Goal: Transaction & Acquisition: Purchase product/service

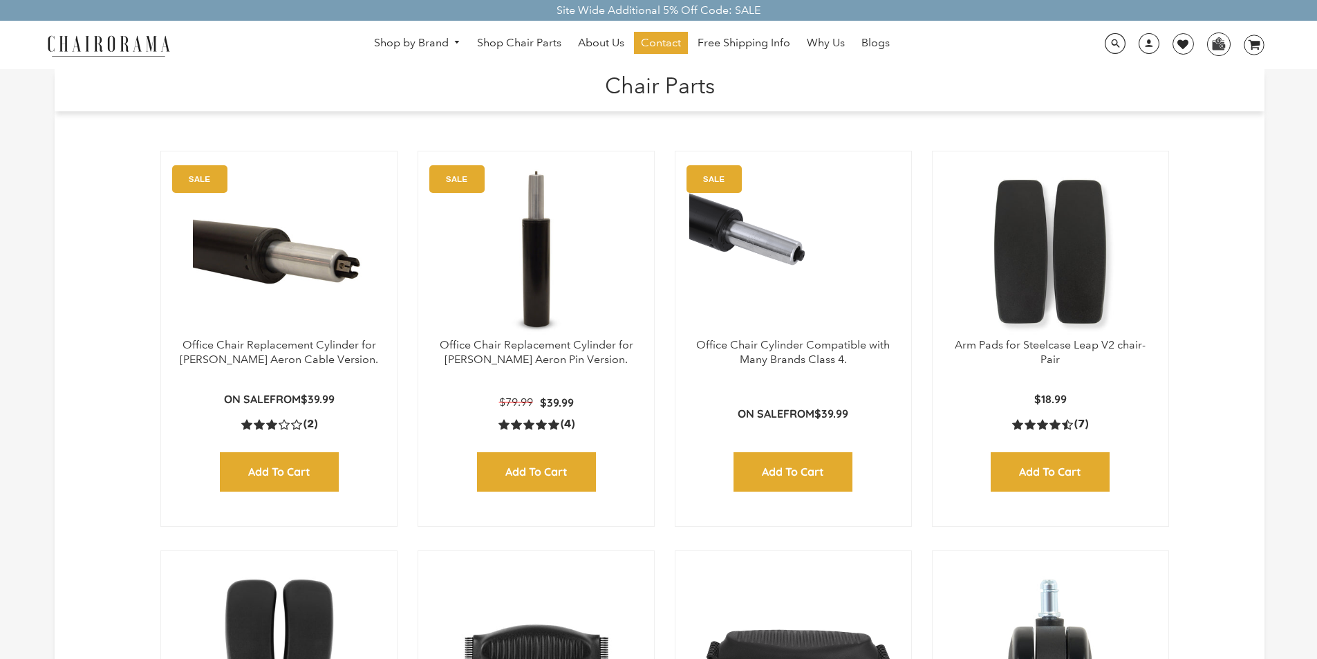
click at [553, 75] on h1 "Chair Parts" at bounding box center [659, 84] width 1183 height 30
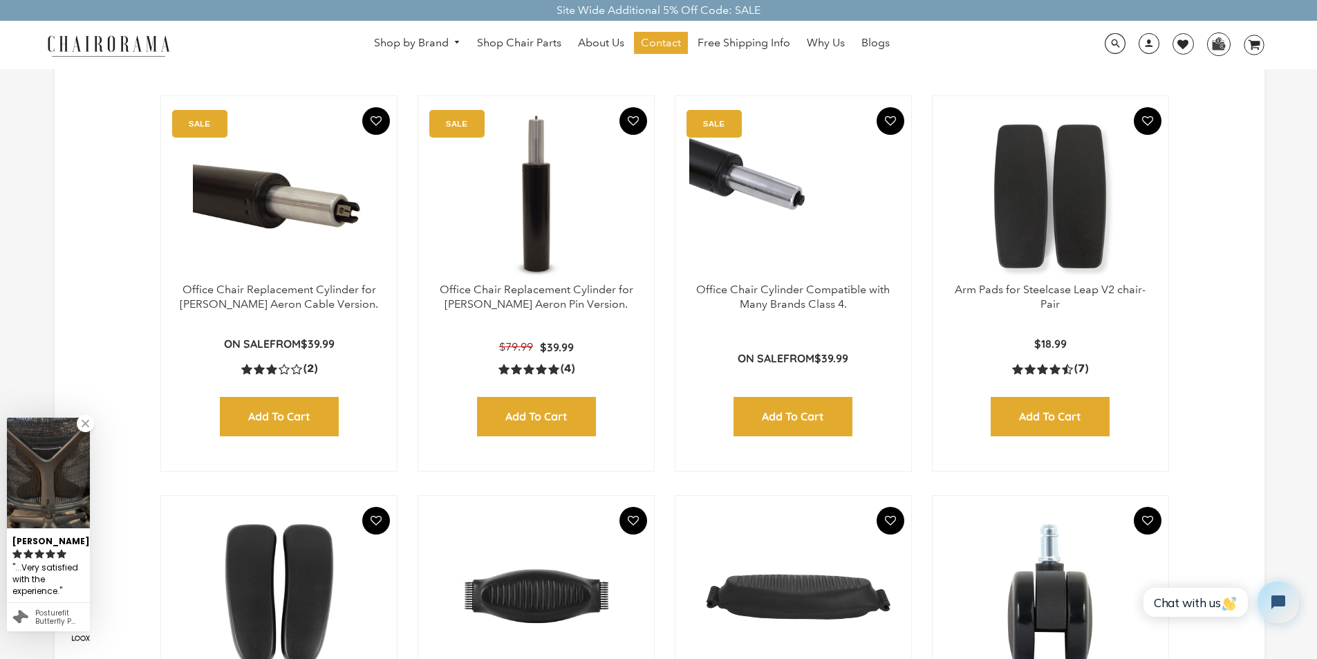
scroll to position [83, 0]
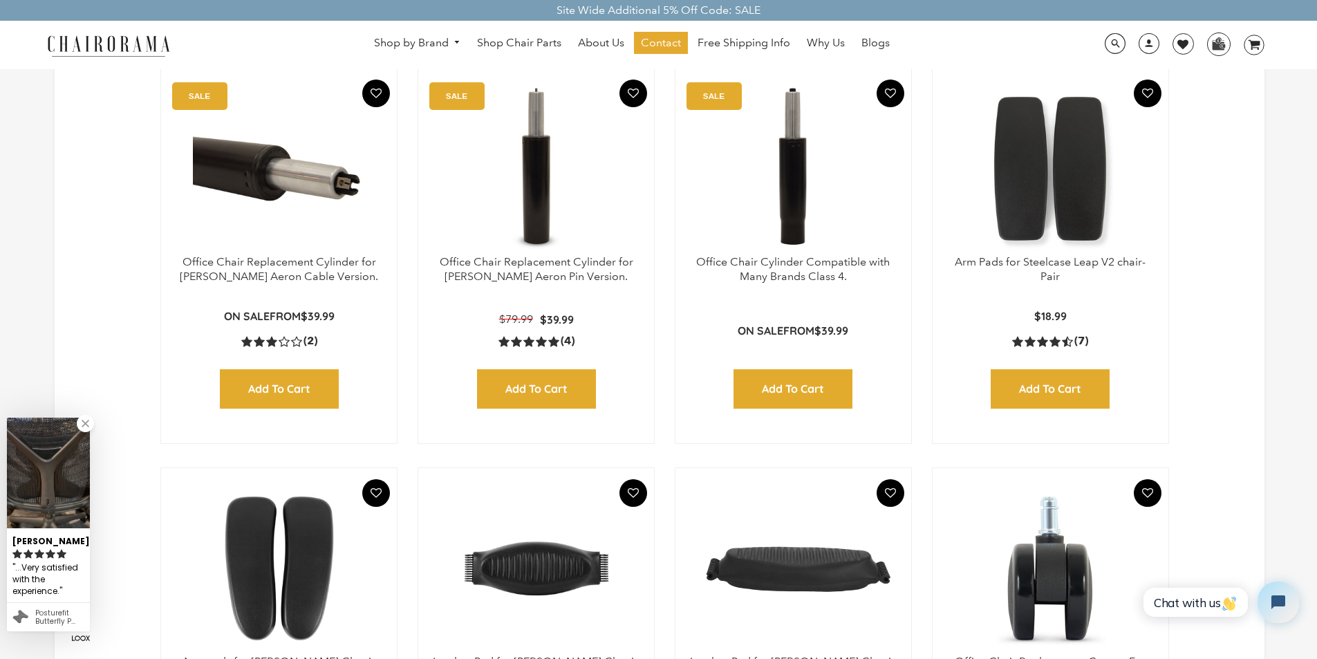
click at [789, 75] on div "Office Chair Cylinder Compatible with Many Brands Class 4. SALE On Sale from $3…" at bounding box center [793, 256] width 237 height 376
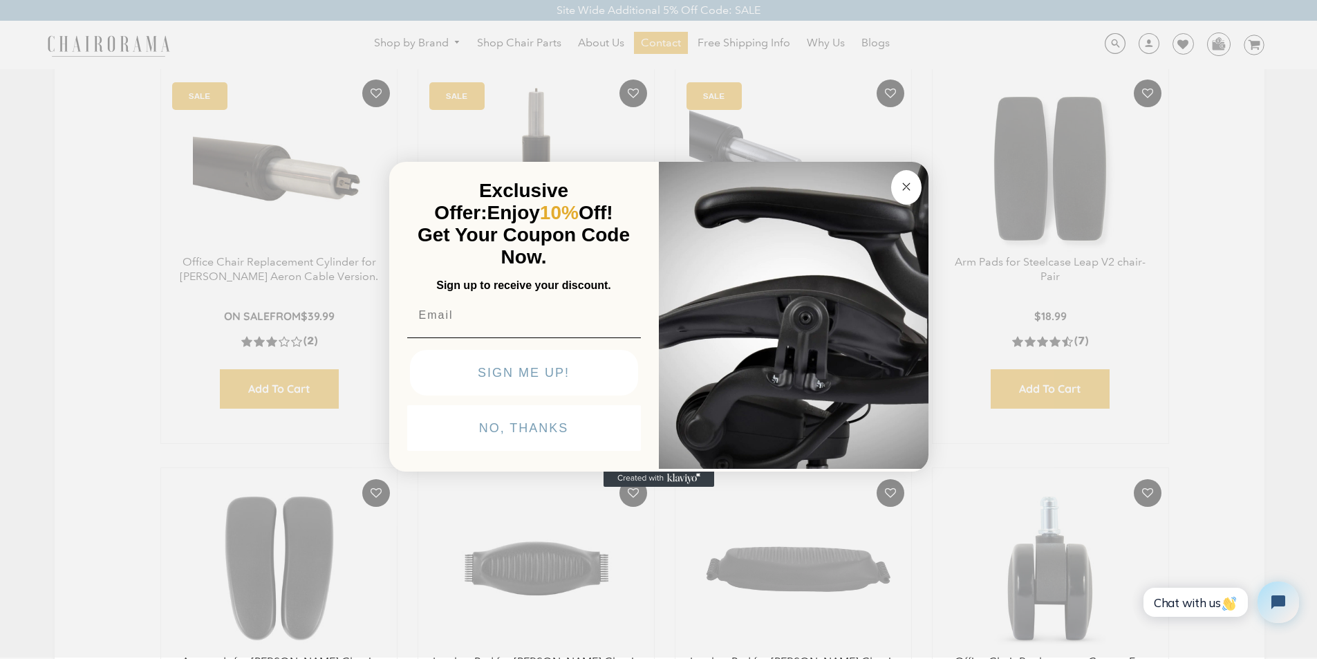
click at [553, 162] on form "Exclusive Offer: Enjoy 10% Off! Get Your Coupon Code Now. Sign up to receive yo…" at bounding box center [658, 317] width 539 height 310
click at [771, 159] on img "POPUP Form" at bounding box center [794, 314] width 270 height 310
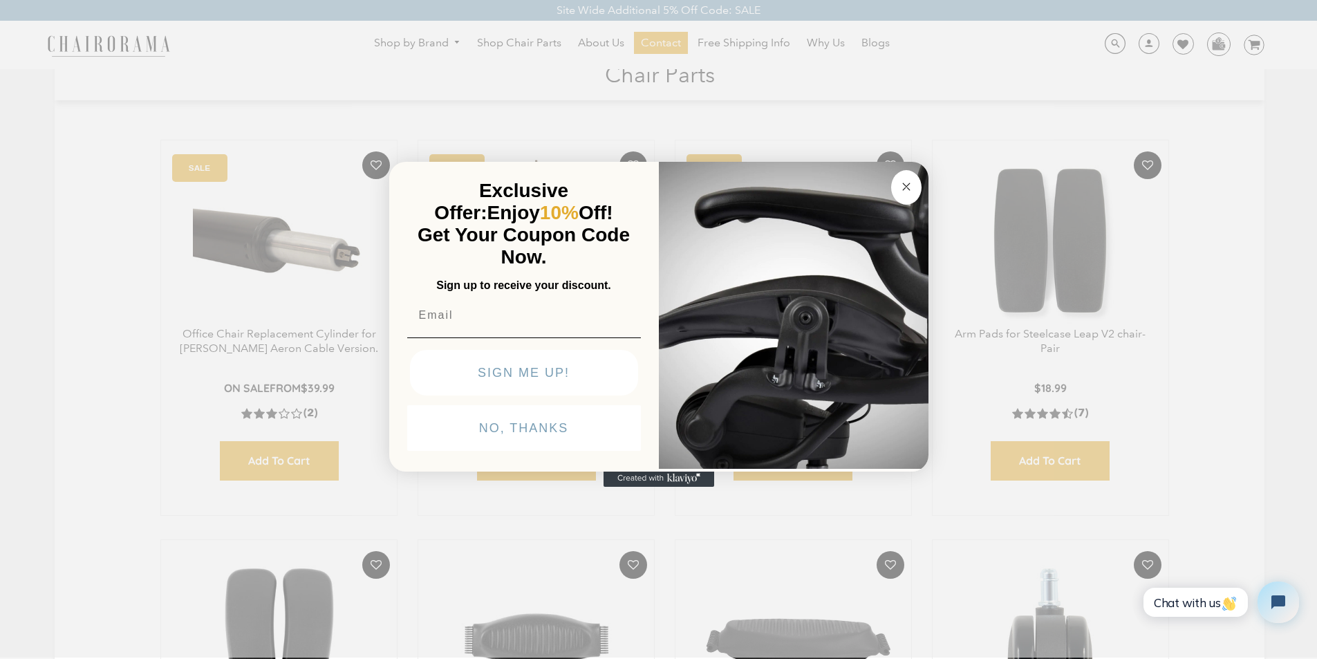
scroll to position [0, 0]
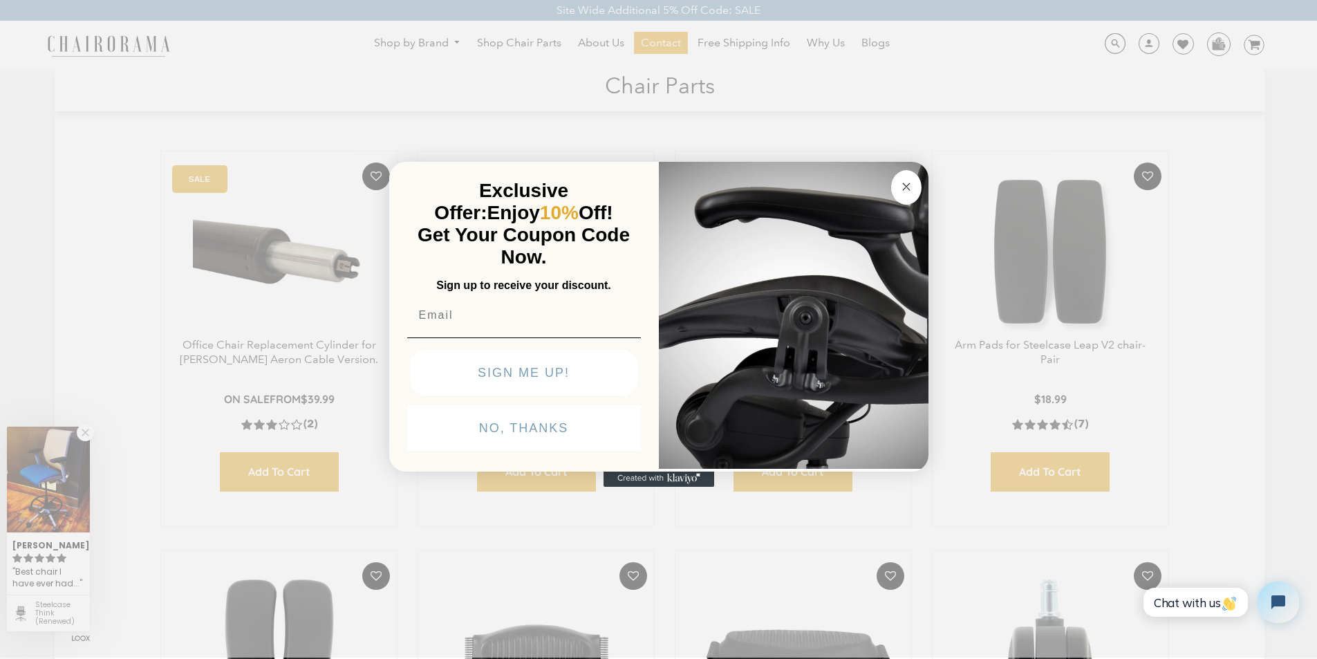
click at [618, 472] on form "Exclusive Offer: Enjoy 10% Off! Get Your Coupon Code Now. Sign up to receive yo…" at bounding box center [658, 317] width 539 height 310
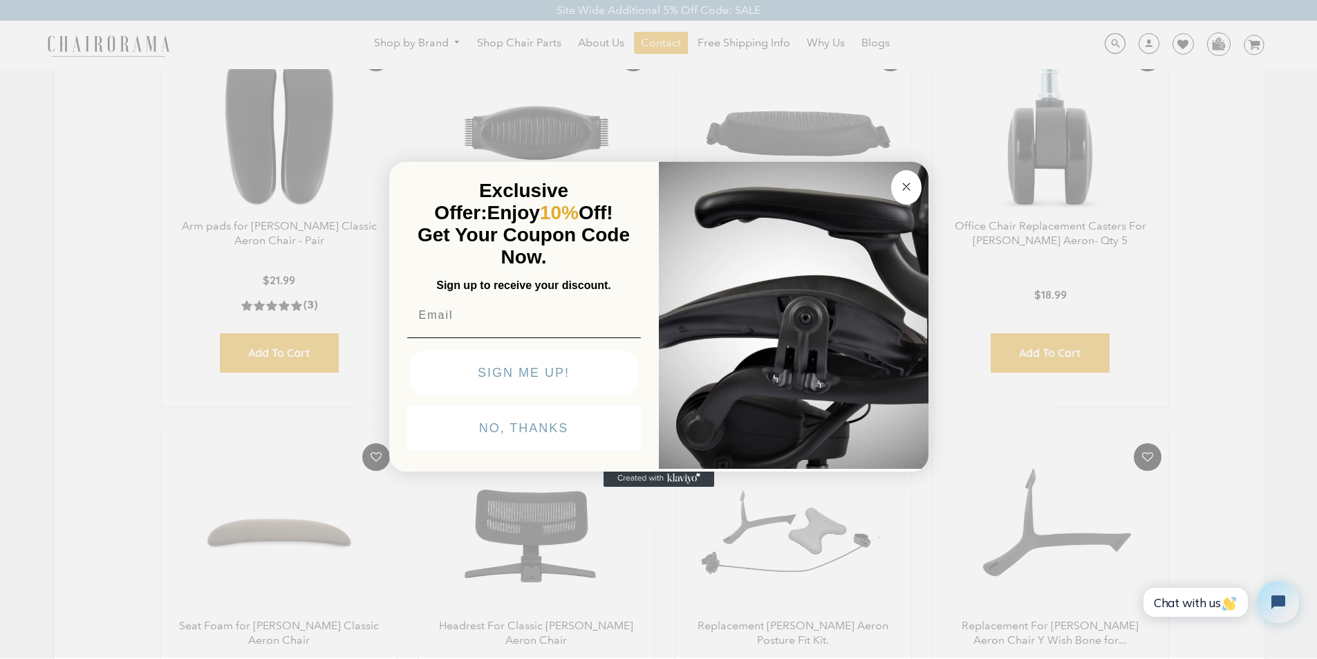
scroll to position [432, 0]
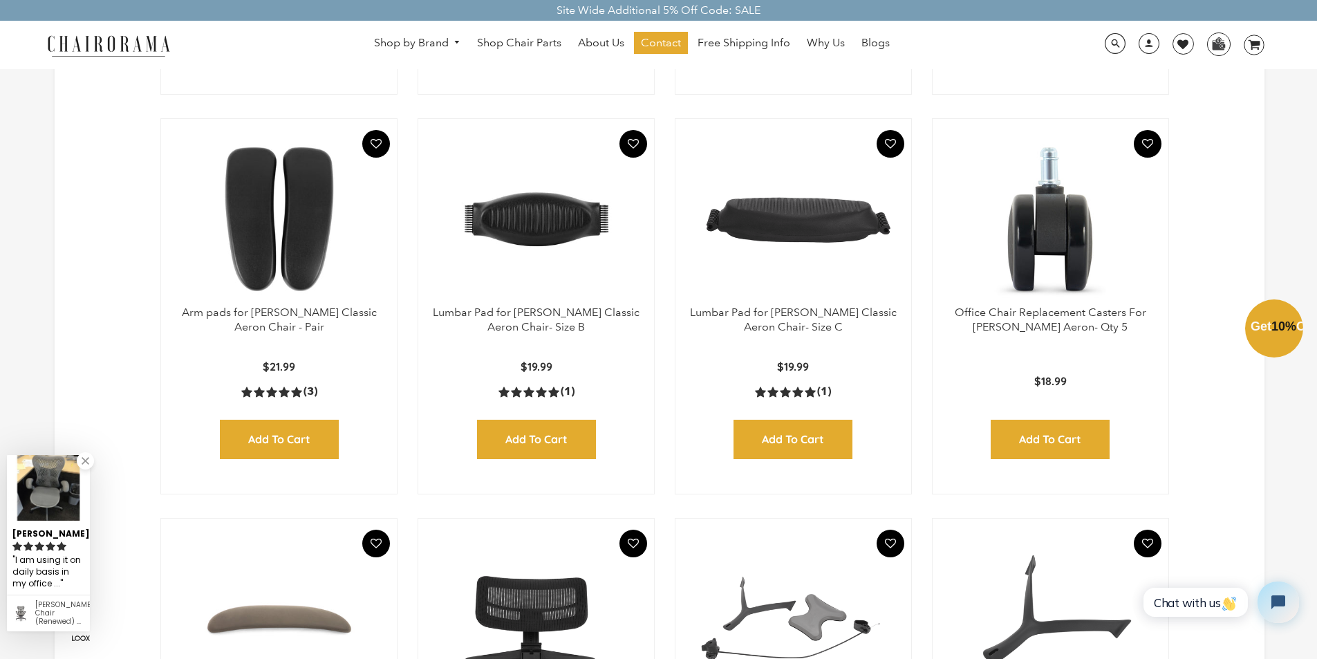
click at [254, 50] on div "Close dialog Exclusive Offer: Enjoy 10% Off! Get Your Coupon Code Now. Sign up …" at bounding box center [658, 328] width 1317 height 659
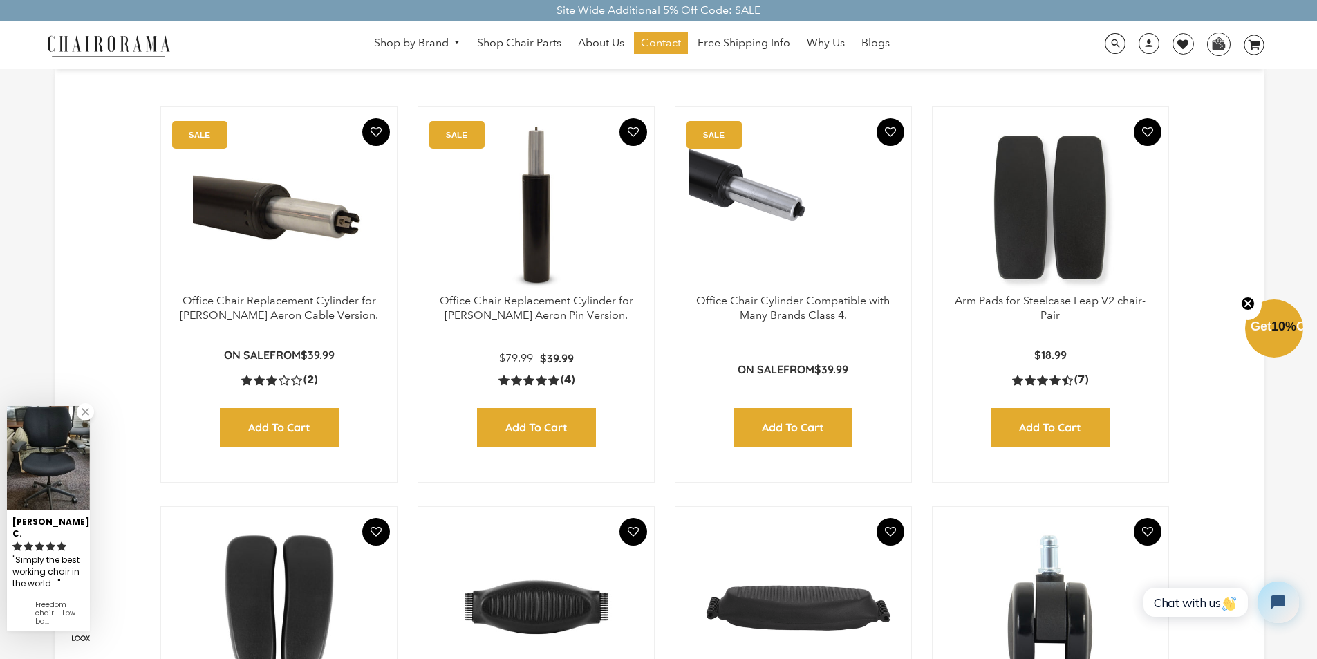
scroll to position [29, 0]
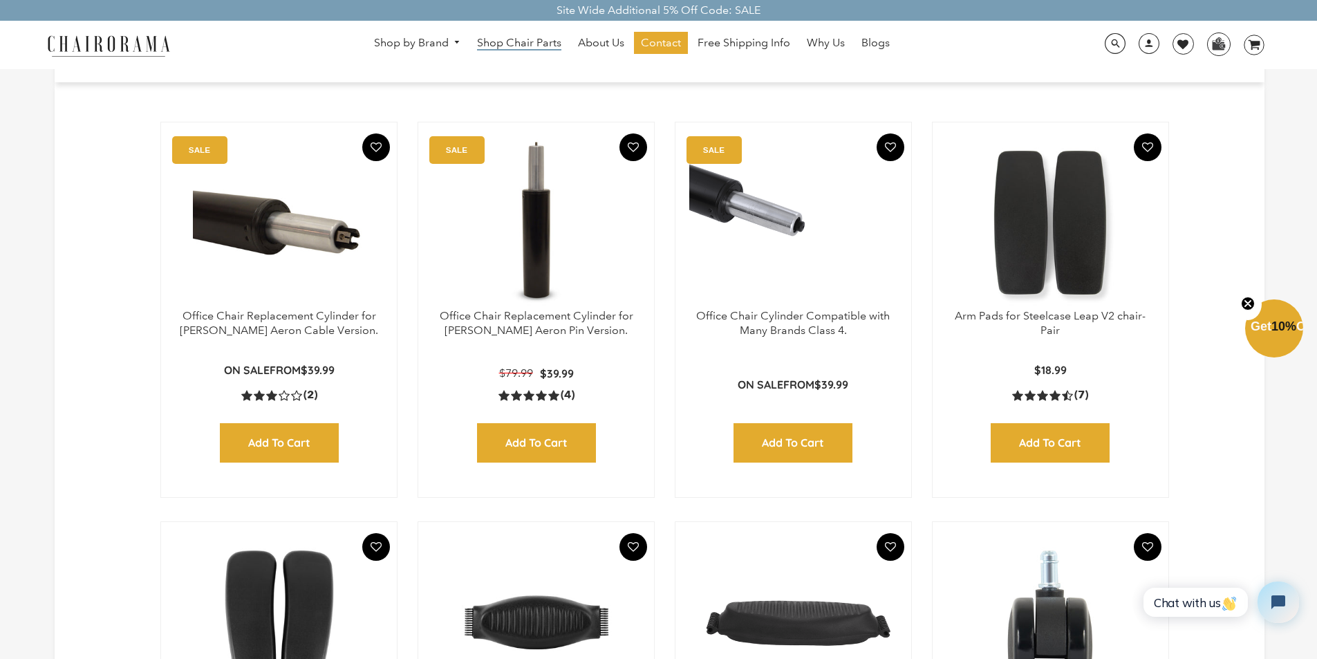
click at [554, 46] on span "Shop Chair Parts" at bounding box center [519, 43] width 84 height 15
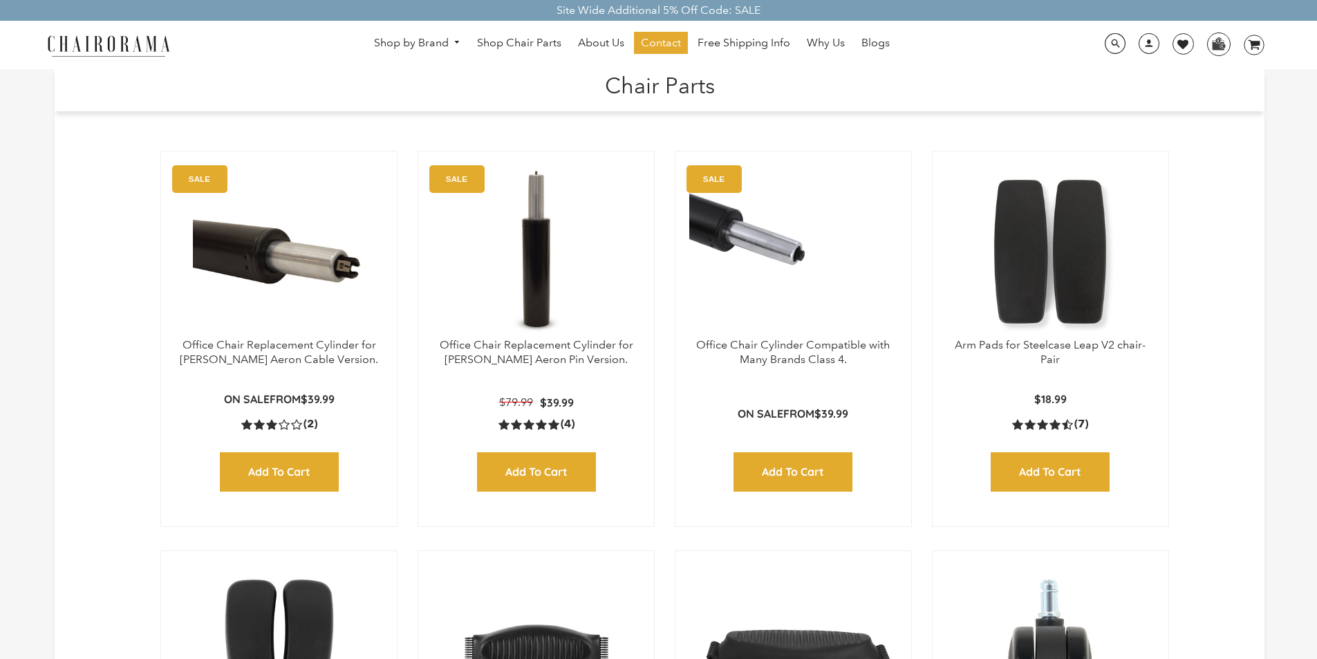
click at [781, 3] on div "Site Wide Additional 5% Off Code: SALE" at bounding box center [658, 10] width 1317 height 21
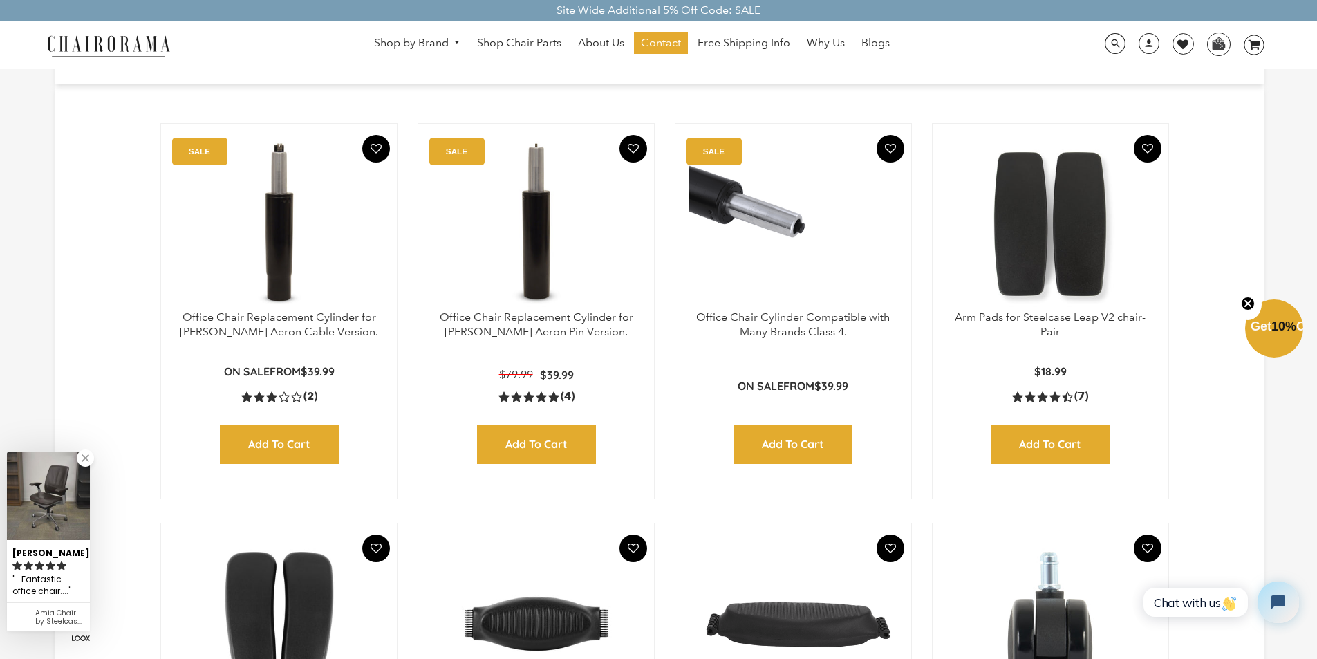
scroll to position [55, 0]
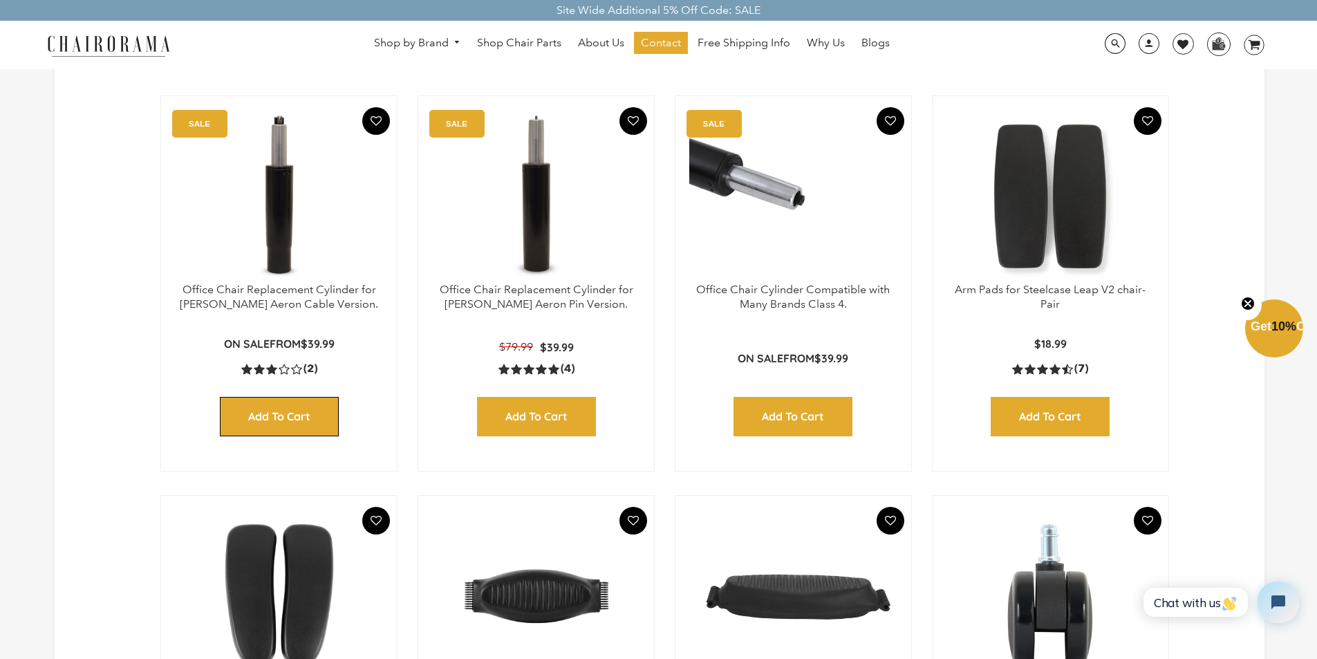
click at [232, 401] on input "Add to Cart" at bounding box center [279, 416] width 119 height 39
